Goal: Task Accomplishment & Management: Manage account settings

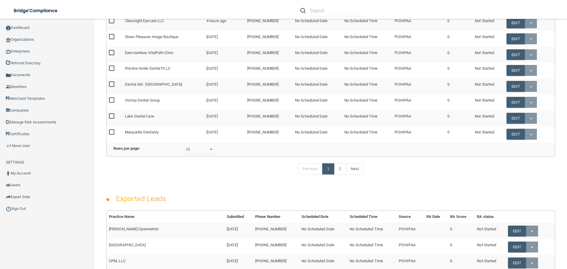
scroll to position [118, 0]
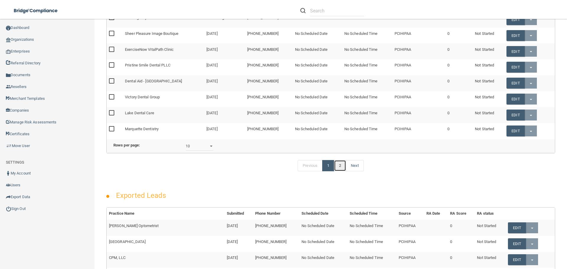
click at [336, 171] on link "2" at bounding box center [340, 165] width 12 height 11
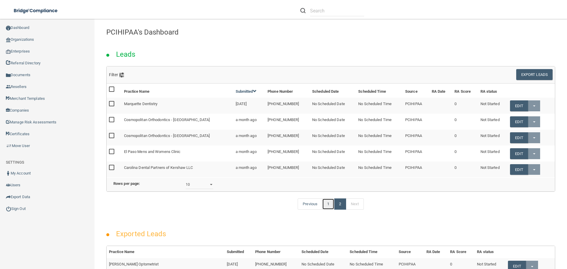
click at [325, 210] on link "1" at bounding box center [328, 203] width 12 height 11
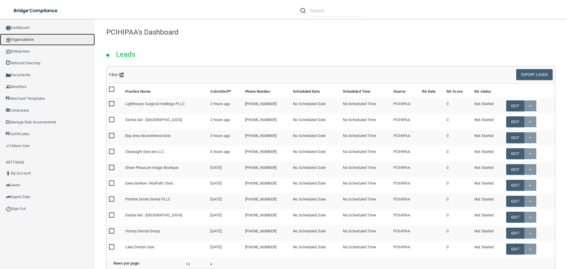
click at [43, 36] on link "Organizations" at bounding box center [47, 40] width 95 height 12
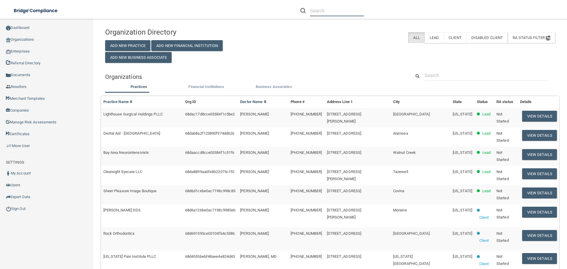
click at [318, 10] on input "text" at bounding box center [337, 10] width 54 height 11
paste input "Colorado Mission of Mercy"
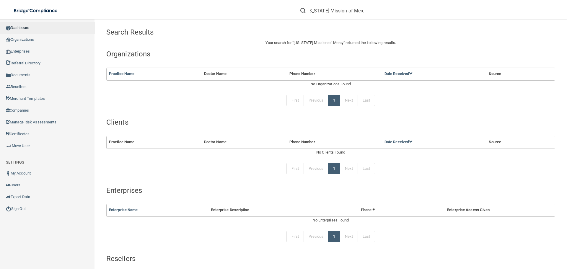
type input "Colorado Mission of Mercy"
click at [31, 32] on link "Dashboard" at bounding box center [47, 28] width 95 height 12
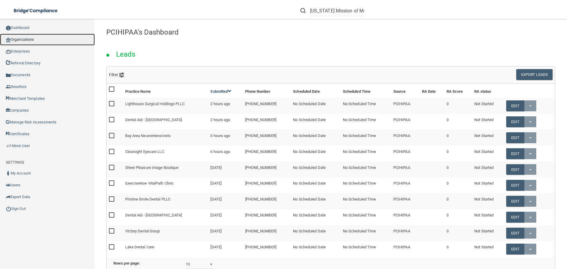
click at [33, 38] on link "Organizations" at bounding box center [47, 40] width 95 height 12
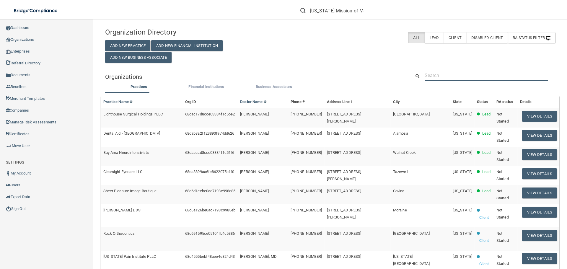
click at [442, 73] on input "text" at bounding box center [485, 75] width 123 height 11
paste input "Colorado Mission of Mercy"
type input "Colorado Mission of Mercy"
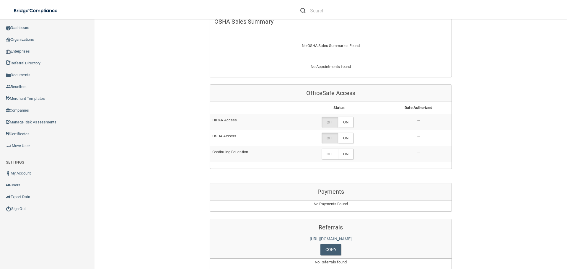
scroll to position [282, 0]
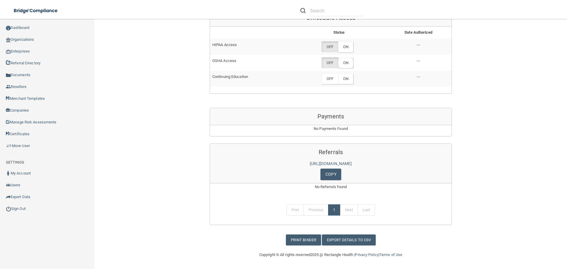
click at [347, 61] on label "ON" at bounding box center [345, 62] width 15 height 11
click at [347, 46] on label "ON" at bounding box center [345, 46] width 15 height 11
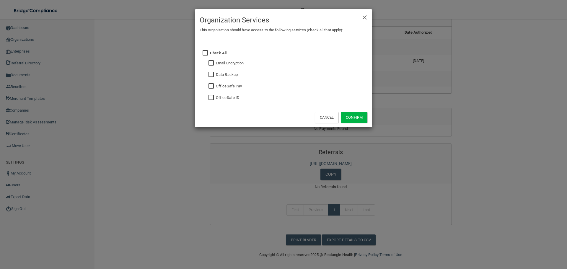
click at [225, 94] on label "OfficeSafe ID" at bounding box center [228, 97] width 24 height 7
click at [223, 97] on label "OfficeSafe ID" at bounding box center [228, 97] width 24 height 7
click at [213, 97] on input "checkbox" at bounding box center [211, 97] width 7 height 5
checkbox input "true"
click at [349, 116] on button "Confirm" at bounding box center [354, 117] width 27 height 11
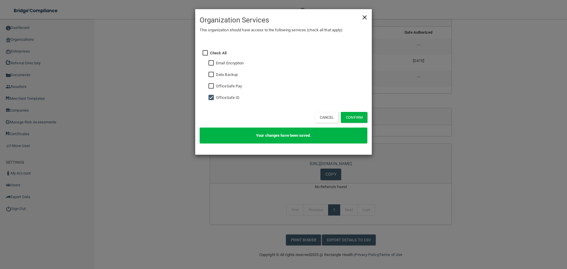
drag, startPoint x: 361, startPoint y: 18, endPoint x: 364, endPoint y: 17, distance: 3.2
click at [363, 17] on div "× Close Organization Services This organization should have access to the follo…" at bounding box center [283, 25] width 176 height 33
click at [364, 17] on span "×" at bounding box center [364, 17] width 5 height 12
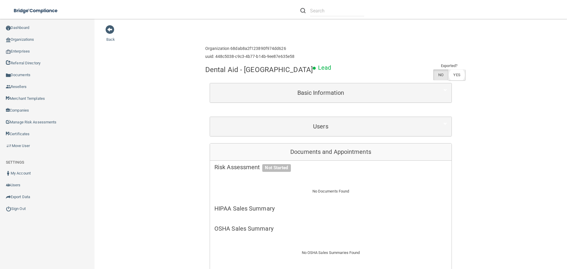
click at [452, 75] on label "YES" at bounding box center [456, 74] width 17 height 11
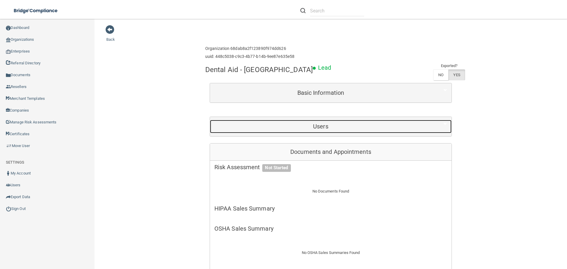
click at [297, 125] on h5 "Users" at bounding box center [320, 126] width 212 height 6
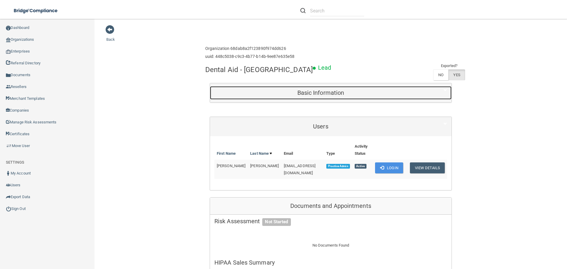
click at [314, 91] on h5 "Basic Information" at bounding box center [320, 92] width 212 height 6
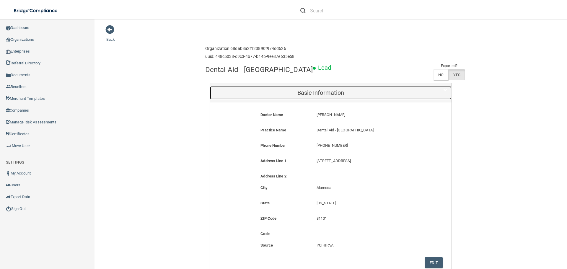
click at [314, 91] on h5 "Basic Information" at bounding box center [320, 92] width 212 height 6
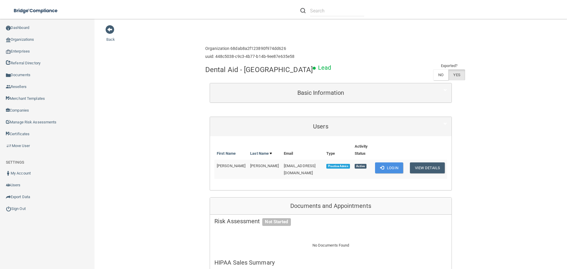
click at [104, 31] on main "Back Enterprise » Organization 68dab8a2f123890f974dd626 uuid: 448c5038-c9c3-4b7…" at bounding box center [330, 144] width 472 height 250
click at [109, 40] on link "Back" at bounding box center [110, 36] width 9 height 12
click at [24, 27] on link "Dashboard" at bounding box center [47, 28] width 95 height 12
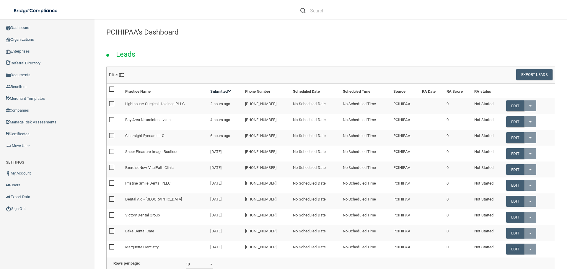
click at [219, 89] on link "Submitted" at bounding box center [220, 91] width 21 height 4
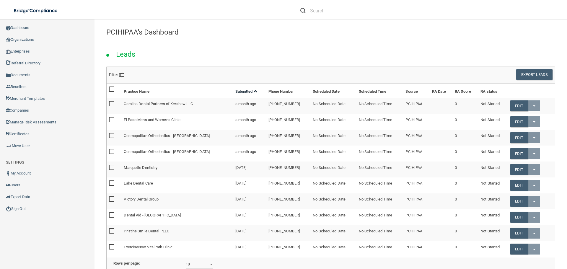
click at [243, 91] on link "Submitted" at bounding box center [246, 91] width 22 height 4
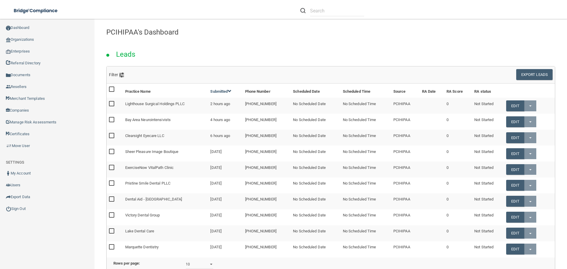
scroll to position [118, 0]
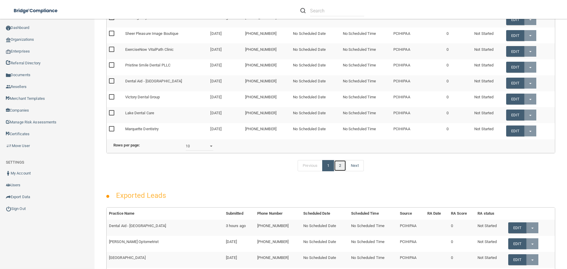
click at [342, 171] on link "2" at bounding box center [340, 165] width 12 height 11
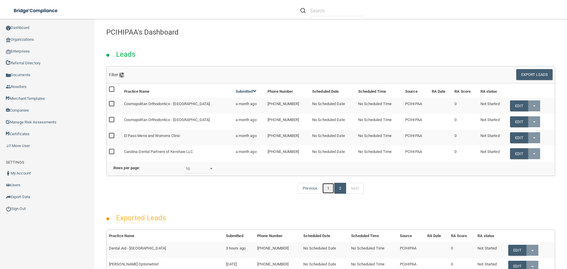
click at [323, 194] on link "1" at bounding box center [328, 188] width 12 height 11
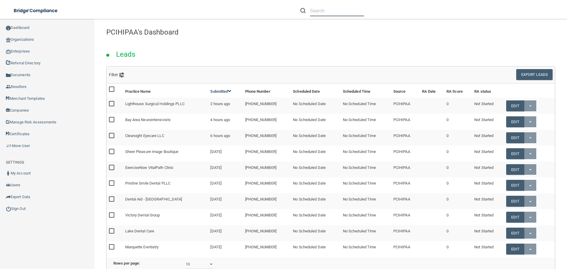
click at [325, 13] on input "text" at bounding box center [337, 10] width 54 height 11
paste input "Dental Excellence"
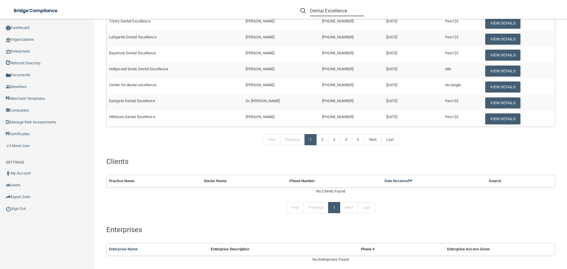
scroll to position [118, 0]
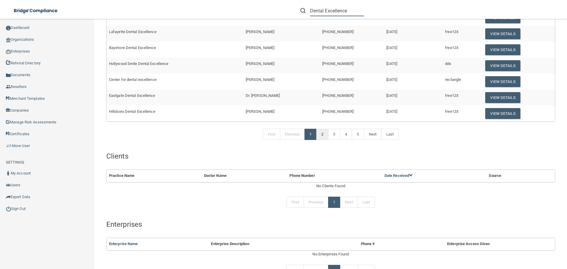
type input "Dental Excellence"
click at [317, 135] on link "2" at bounding box center [322, 134] width 12 height 11
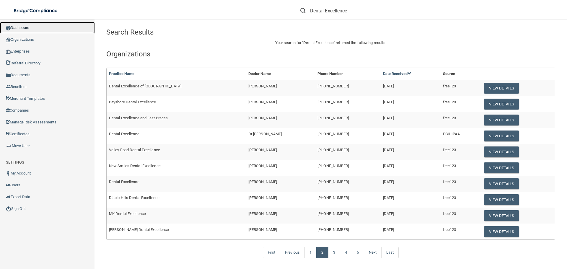
click at [31, 32] on link "Dashboard" at bounding box center [47, 28] width 95 height 12
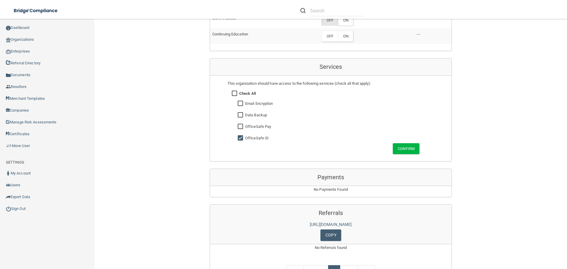
scroll to position [207, 0]
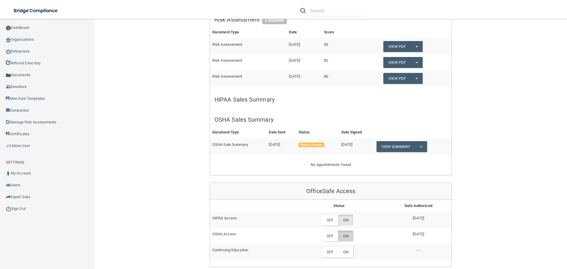
scroll to position [295, 0]
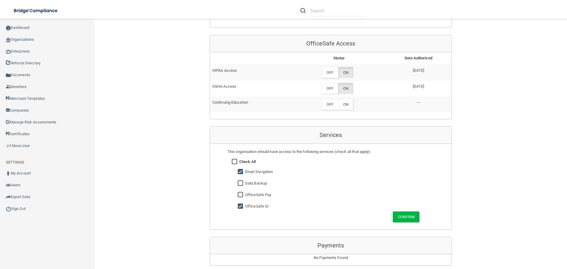
click at [238, 170] on input "checkbox" at bounding box center [241, 171] width 7 height 5
checkbox input "false"
click at [403, 215] on button "Confirm" at bounding box center [406, 216] width 27 height 11
click at [403, 216] on button "Confirm" at bounding box center [406, 216] width 27 height 11
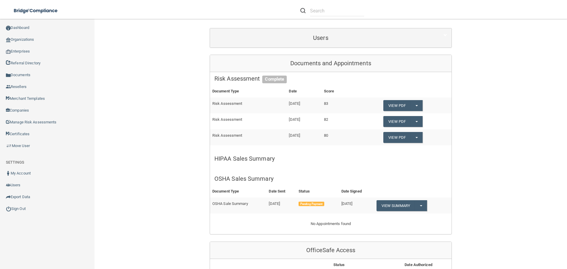
scroll to position [0, 0]
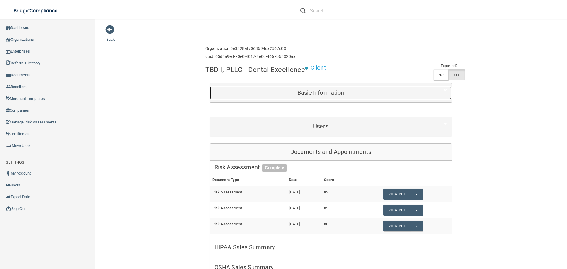
click at [329, 91] on h5 "Basic Information" at bounding box center [320, 92] width 212 height 6
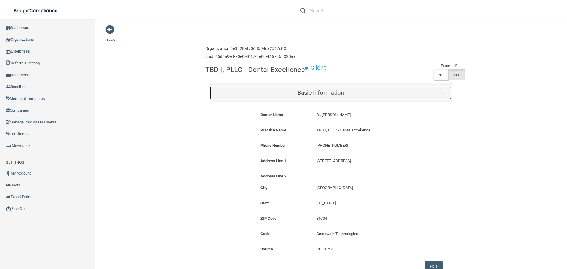
click at [329, 91] on h5 "Basic Information" at bounding box center [320, 92] width 212 height 6
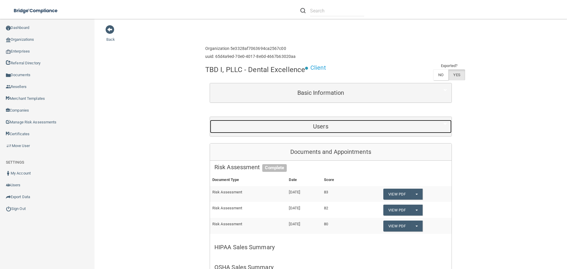
click at [294, 130] on h5 "Users" at bounding box center [320, 126] width 212 height 6
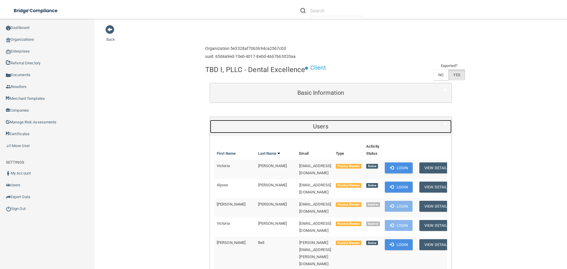
click at [294, 130] on h5 "Users" at bounding box center [320, 126] width 212 height 6
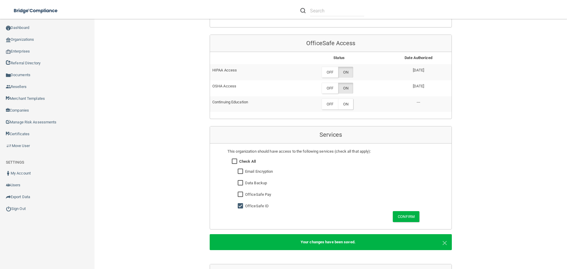
scroll to position [295, 0]
click at [147, 27] on div "Back Enterprise » Organization 5e3328af7063694ca2567c00 uuid: 65d4a9ed-70e0-401…" at bounding box center [330, 66] width 449 height 672
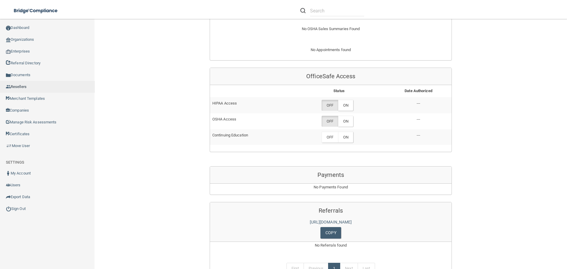
scroll to position [223, 0]
click at [342, 106] on label "ON" at bounding box center [345, 105] width 15 height 11
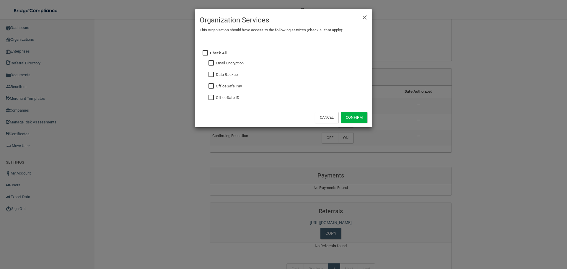
click at [226, 96] on label "OfficeSafe ID" at bounding box center [228, 97] width 24 height 7
click at [212, 97] on input "checkbox" at bounding box center [211, 97] width 7 height 5
checkbox input "true"
click at [357, 115] on button "Confirm" at bounding box center [354, 117] width 27 height 11
click at [364, 18] on span "×" at bounding box center [364, 17] width 5 height 12
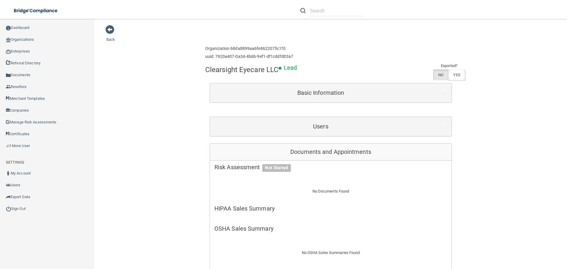
click at [448, 71] on label "YES" at bounding box center [456, 74] width 17 height 11
click at [110, 41] on link "Back" at bounding box center [110, 36] width 9 height 12
click at [109, 40] on link "Back" at bounding box center [110, 36] width 9 height 12
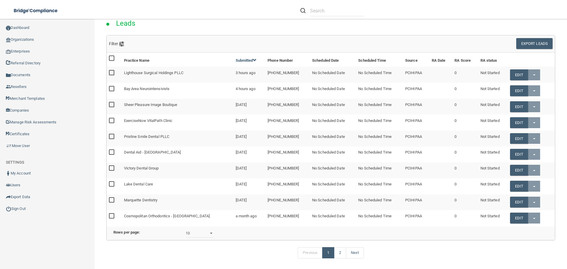
scroll to position [13, 0]
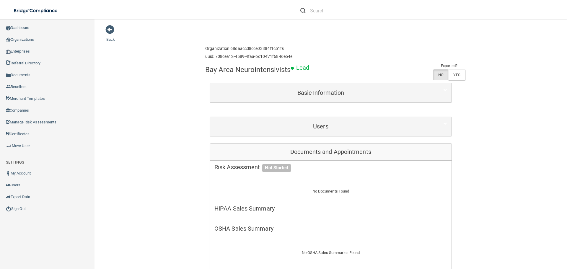
scroll to position [148, 0]
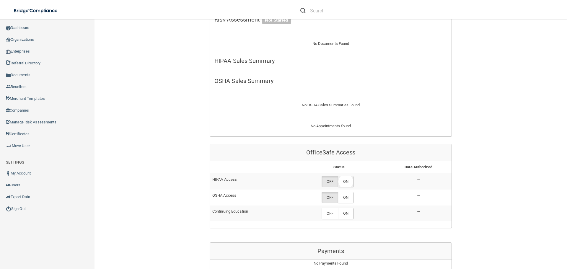
click at [344, 183] on label "ON" at bounding box center [345, 181] width 15 height 11
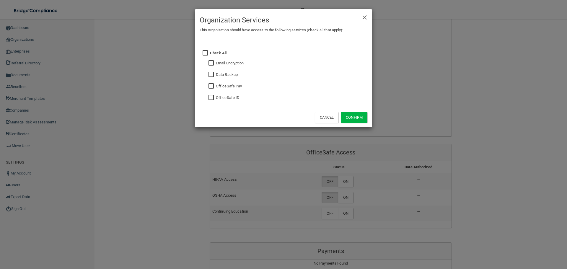
click at [210, 97] on input "checkbox" at bounding box center [211, 97] width 7 height 5
checkbox input "true"
click at [356, 115] on button "Confirm" at bounding box center [354, 117] width 27 height 11
click at [365, 17] on span "×" at bounding box center [364, 17] width 5 height 12
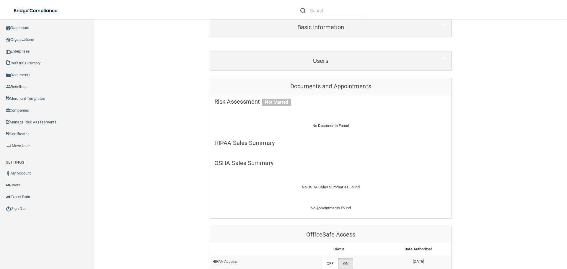
scroll to position [0, 0]
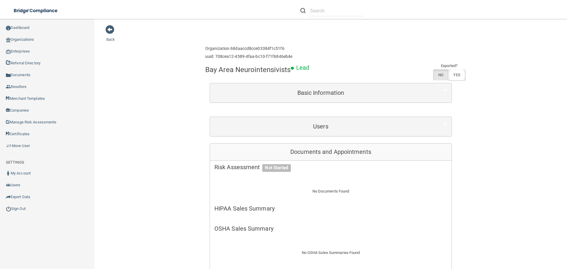
click at [448, 73] on label "YES" at bounding box center [456, 74] width 17 height 11
click at [108, 29] on span at bounding box center [109, 29] width 9 height 9
click at [110, 39] on link "Back" at bounding box center [110, 36] width 9 height 12
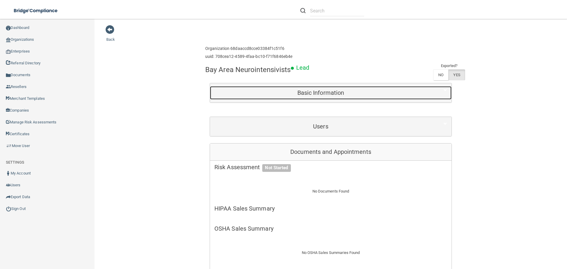
click at [292, 95] on h5 "Basic Information" at bounding box center [320, 92] width 212 height 6
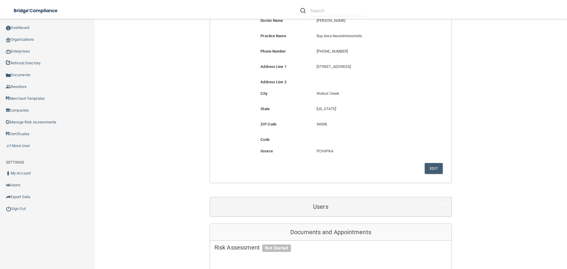
scroll to position [118, 0]
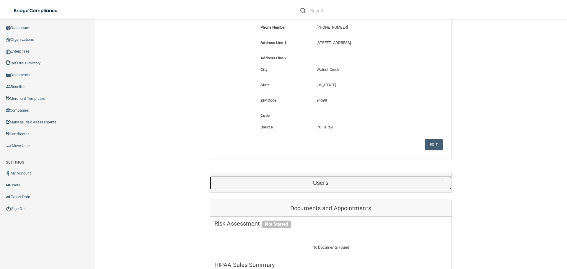
click at [312, 177] on div "Users" at bounding box center [320, 182] width 221 height 13
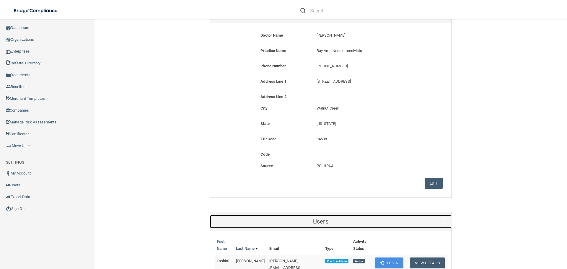
scroll to position [0, 0]
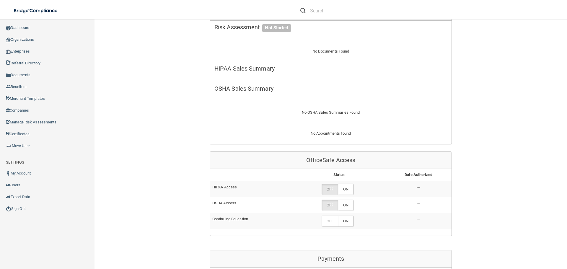
scroll to position [236, 0]
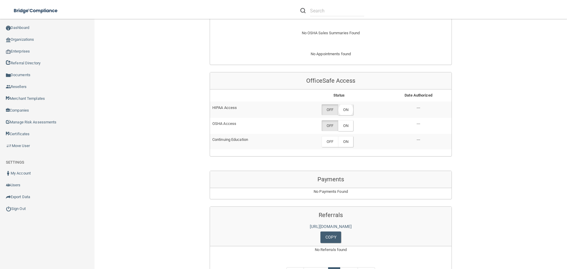
click at [346, 111] on label "ON" at bounding box center [345, 109] width 15 height 11
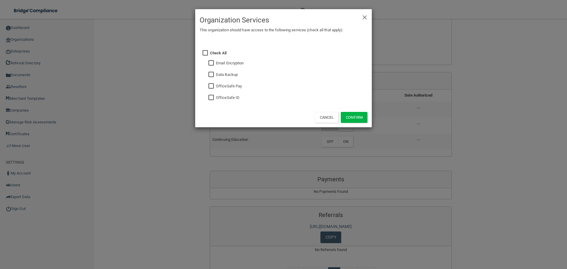
click at [218, 99] on label "OfficeSafe ID" at bounding box center [228, 97] width 24 height 7
click at [210, 97] on input "checkbox" at bounding box center [211, 97] width 7 height 5
checkbox input "true"
click at [357, 117] on button "Confirm" at bounding box center [354, 117] width 27 height 11
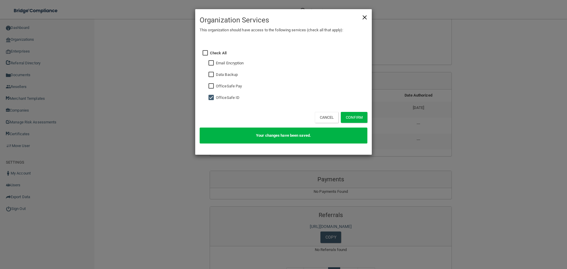
click at [365, 18] on span "×" at bounding box center [364, 17] width 5 height 12
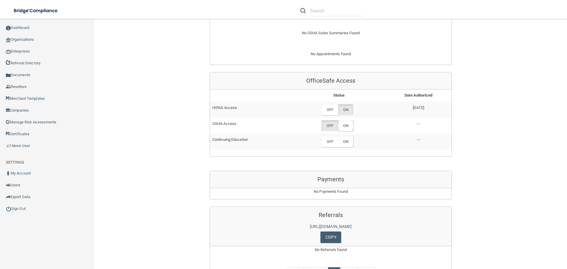
click at [342, 126] on label "ON" at bounding box center [345, 125] width 15 height 11
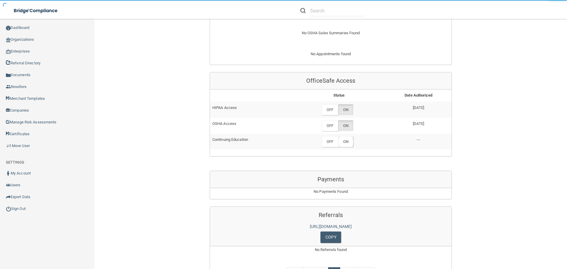
click at [345, 142] on label "ON" at bounding box center [345, 141] width 15 height 11
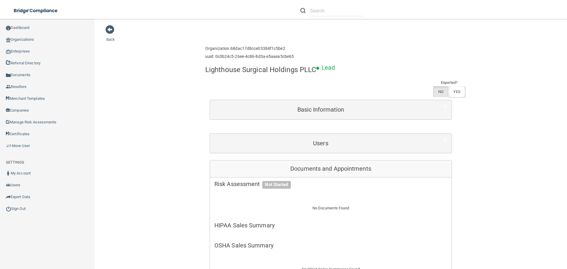
click at [450, 87] on label "YES" at bounding box center [456, 91] width 17 height 11
